Goal: Task Accomplishment & Management: Use online tool/utility

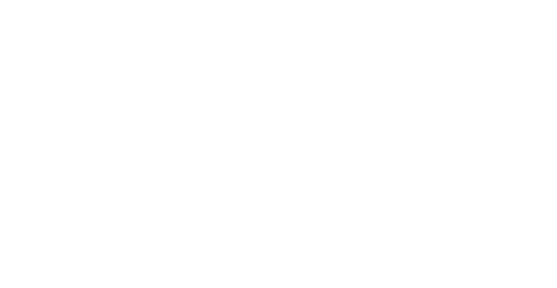
click at [392, 2] on html at bounding box center [278, 1] width 557 height 2
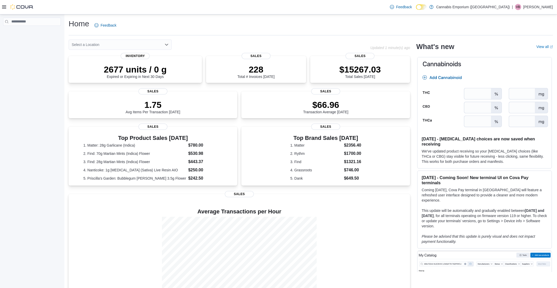
click at [5, 9] on icon at bounding box center [4, 6] width 4 height 3
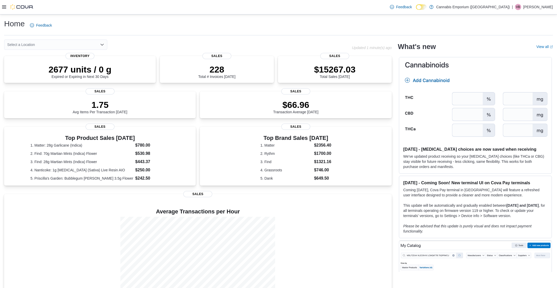
click at [6, 6] on div at bounding box center [17, 6] width 31 height 5
click at [3, 9] on div at bounding box center [17, 6] width 31 height 5
click at [5, 7] on icon at bounding box center [4, 6] width 4 height 3
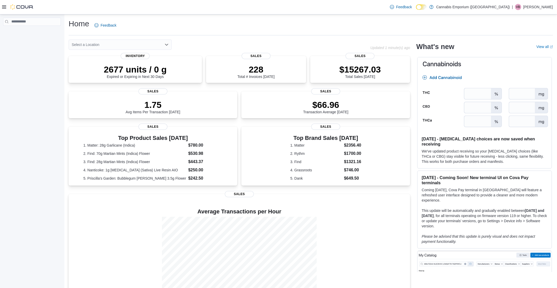
click at [6, 6] on icon at bounding box center [4, 6] width 4 height 3
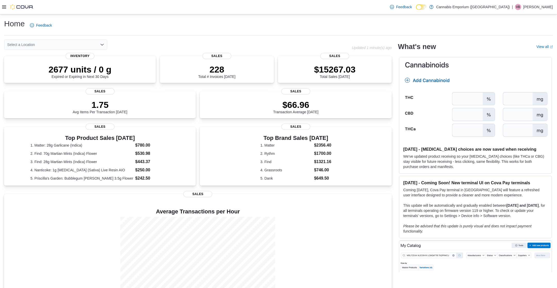
click at [4, 7] on icon at bounding box center [4, 7] width 4 height 4
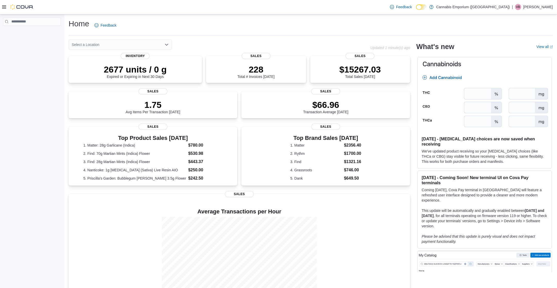
click at [4, 6] on icon at bounding box center [4, 7] width 4 height 4
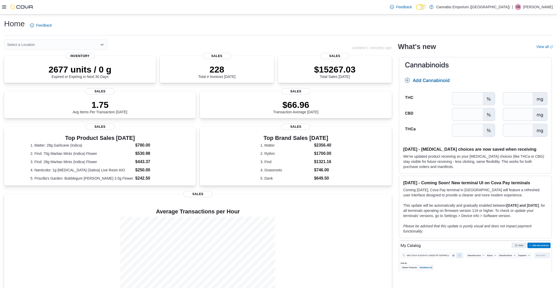
click at [4, 6] on icon at bounding box center [4, 7] width 4 height 4
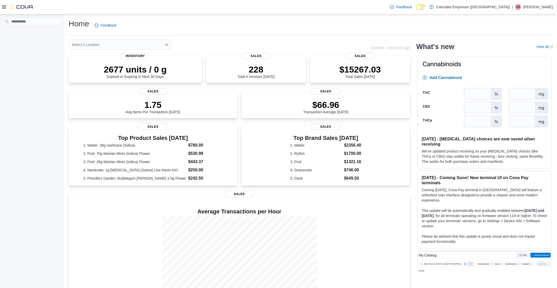
click at [4, 6] on icon at bounding box center [4, 7] width 4 height 4
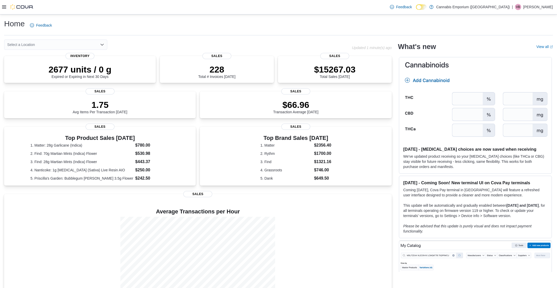
click at [4, 6] on icon at bounding box center [4, 7] width 4 height 4
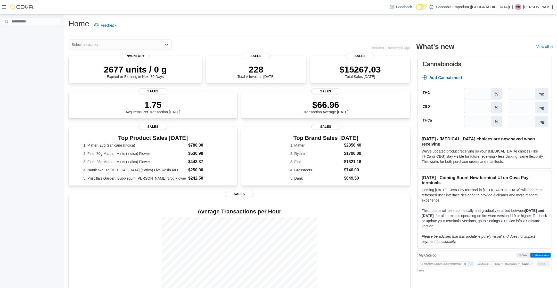
click at [4, 6] on icon at bounding box center [4, 7] width 4 height 4
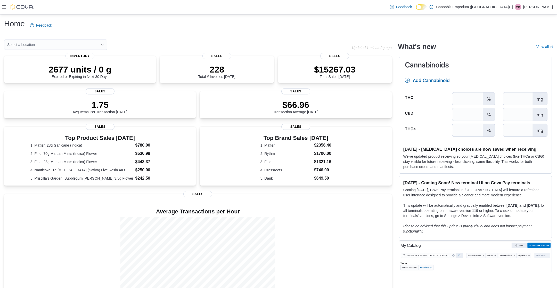
click at [14, 8] on img at bounding box center [21, 6] width 23 height 5
click at [22, 5] on img at bounding box center [21, 6] width 23 height 5
click at [4, 6] on icon at bounding box center [4, 7] width 4 height 4
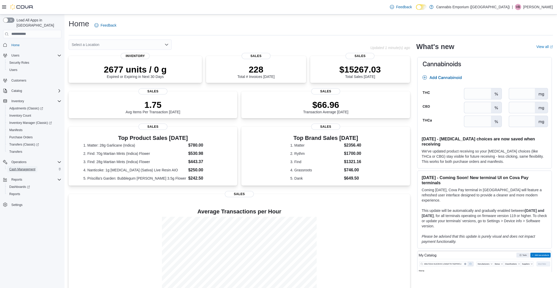
click at [24, 167] on span "Cash Management" at bounding box center [22, 169] width 26 height 4
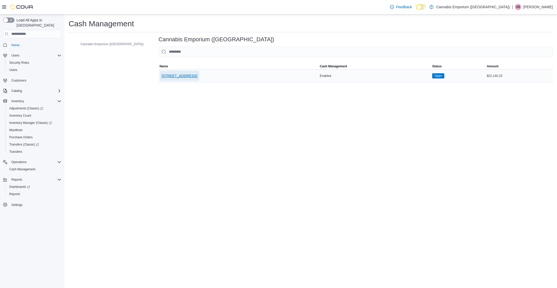
click at [162, 79] on span "2460 Williamsbridge Rd" at bounding box center [180, 76] width 36 height 10
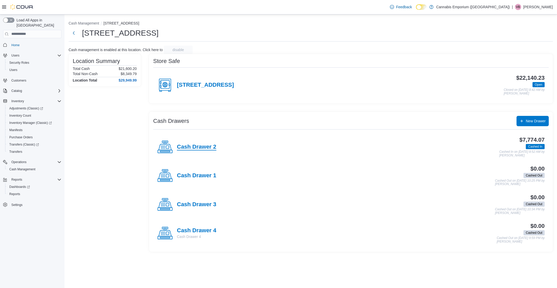
click at [201, 148] on h4 "Cash Drawer 2" at bounding box center [196, 147] width 39 height 7
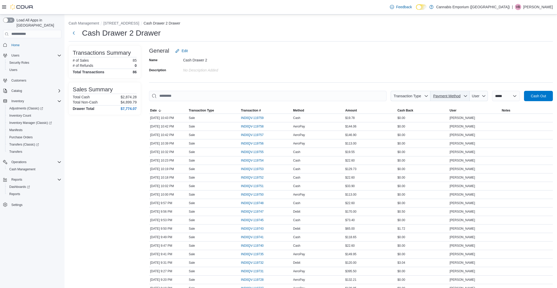
click at [448, 96] on span "Payment Method" at bounding box center [446, 96] width 27 height 4
click at [436, 116] on span "AeroPay" at bounding box center [447, 116] width 61 height 6
type input "**********"
click at [332, 60] on div "Name Cash Drawer 2 Description No Description added" at bounding box center [351, 65] width 404 height 18
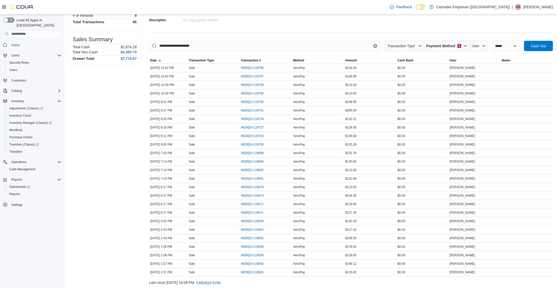
scroll to position [64, 0]
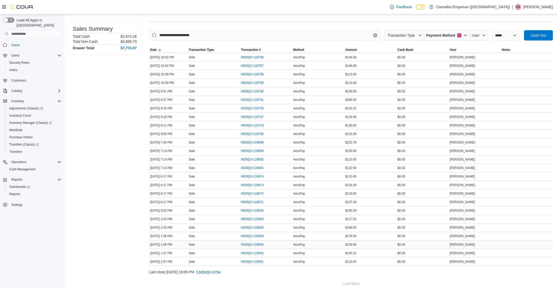
click at [324, 245] on div "AeroPay" at bounding box center [318, 244] width 52 height 6
click at [263, 244] on span "IND0QV-119593" at bounding box center [252, 245] width 23 height 4
click at [20, 192] on span "Reports" at bounding box center [14, 194] width 11 height 4
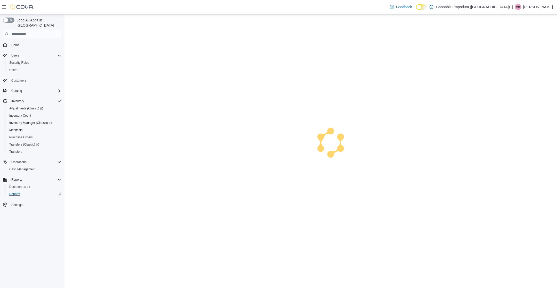
click at [183, 122] on div at bounding box center [310, 150] width 493 height 273
click at [15, 192] on span "Reports" at bounding box center [14, 194] width 11 height 4
click at [15, 167] on span "Cash Management" at bounding box center [22, 169] width 26 height 4
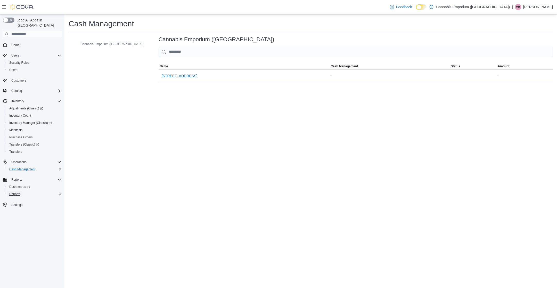
click at [19, 192] on span "Reports" at bounding box center [14, 194] width 11 height 4
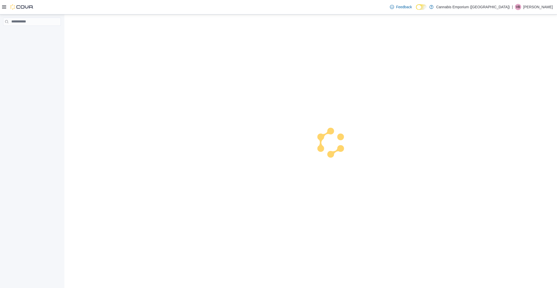
click at [4, 7] on icon at bounding box center [4, 6] width 4 height 3
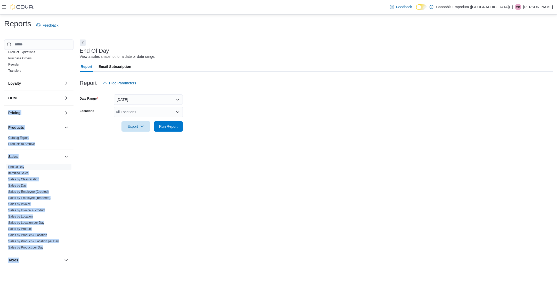
scroll to position [144, 0]
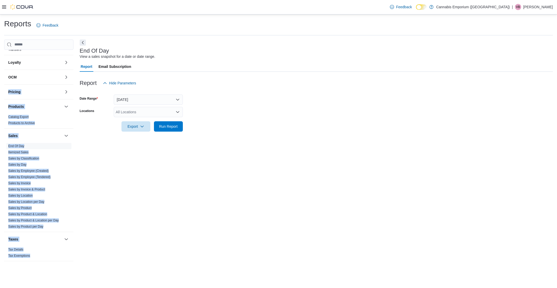
drag, startPoint x: 46, startPoint y: 236, endPoint x: 45, endPoint y: 287, distance: 51.3
click at [45, 287] on div "Reports Feedback Customer Customer Queue Discounts & Promotions Discounts Promo…" at bounding box center [278, 150] width 557 height 273
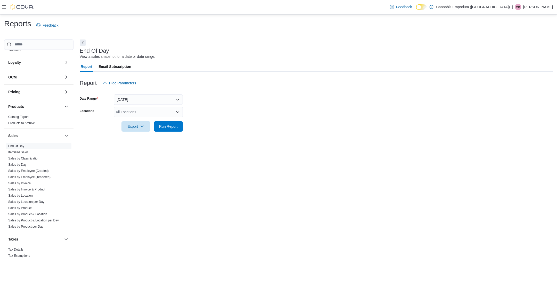
click at [77, 232] on div "Customer Customer Queue Discounts & Promotions Discounts Promotion Details Prom…" at bounding box center [278, 152] width 549 height 226
click at [167, 129] on span "Run Report" at bounding box center [168, 126] width 23 height 10
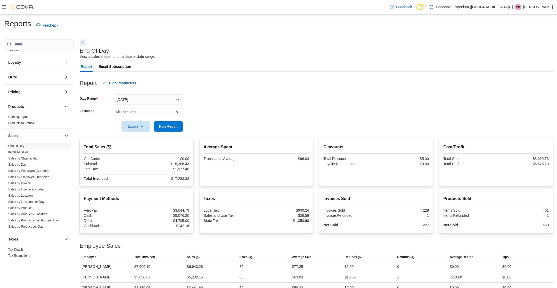
drag, startPoint x: 51, startPoint y: 237, endPoint x: 45, endPoint y: 280, distance: 44.0
click at [45, 280] on div "Customer Customer Queue Discounts & Promotions Discounts Promotion Details Prom…" at bounding box center [38, 166] width 69 height 254
click at [51, 245] on div "Taxes" at bounding box center [38, 239] width 69 height 14
drag, startPoint x: 53, startPoint y: 236, endPoint x: 50, endPoint y: 292, distance: 55.8
click at [50, 288] on html "Feedback Dark Mode Cannabis Emporium ([GEOGRAPHIC_DATA]) | VB [PERSON_NAME] Rep…" at bounding box center [278, 144] width 557 height 288
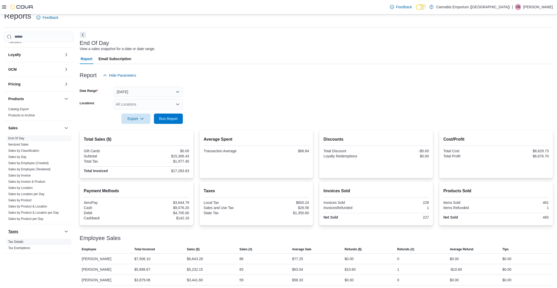
scroll to position [9, 0]
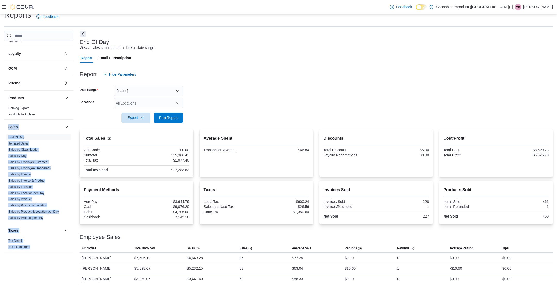
drag, startPoint x: 57, startPoint y: 122, endPoint x: 53, endPoint y: 263, distance: 141.7
click at [53, 263] on div "Customer Customer Queue Discounts & Promotions Discounts Promotion Details Prom…" at bounding box center [38, 158] width 69 height 254
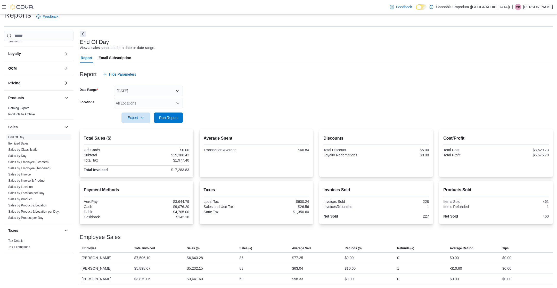
click at [51, 234] on div "Taxes" at bounding box center [38, 230] width 69 height 14
drag, startPoint x: 51, startPoint y: 231, endPoint x: 51, endPoint y: 280, distance: 49.3
click at [51, 280] on div "Customer Customer Queue Discounts & Promotions Discounts Promotion Details Prom…" at bounding box center [38, 158] width 69 height 254
click at [44, 122] on div "Sales" at bounding box center [38, 127] width 69 height 14
drag, startPoint x: 44, startPoint y: 128, endPoint x: 59, endPoint y: -29, distance: 158.1
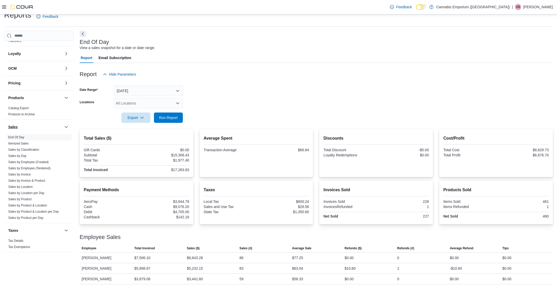
click at [59, 0] on html "Feedback Dark Mode Cannabis Emporium ([GEOGRAPHIC_DATA]) | VB [PERSON_NAME] Rep…" at bounding box center [278, 135] width 557 height 288
click at [6, 7] on div at bounding box center [17, 6] width 31 height 5
click at [4, 8] on icon at bounding box center [4, 7] width 4 height 4
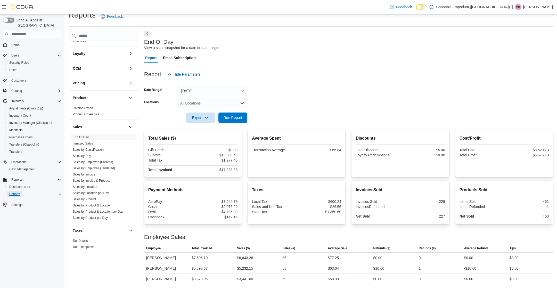
click at [19, 192] on span "Reports" at bounding box center [14, 194] width 11 height 4
click at [229, 119] on span "Run Report" at bounding box center [233, 117] width 19 height 5
click at [292, 57] on div "Report Email Subscription" at bounding box center [348, 58] width 409 height 10
